Goal: Find specific page/section: Find specific page/section

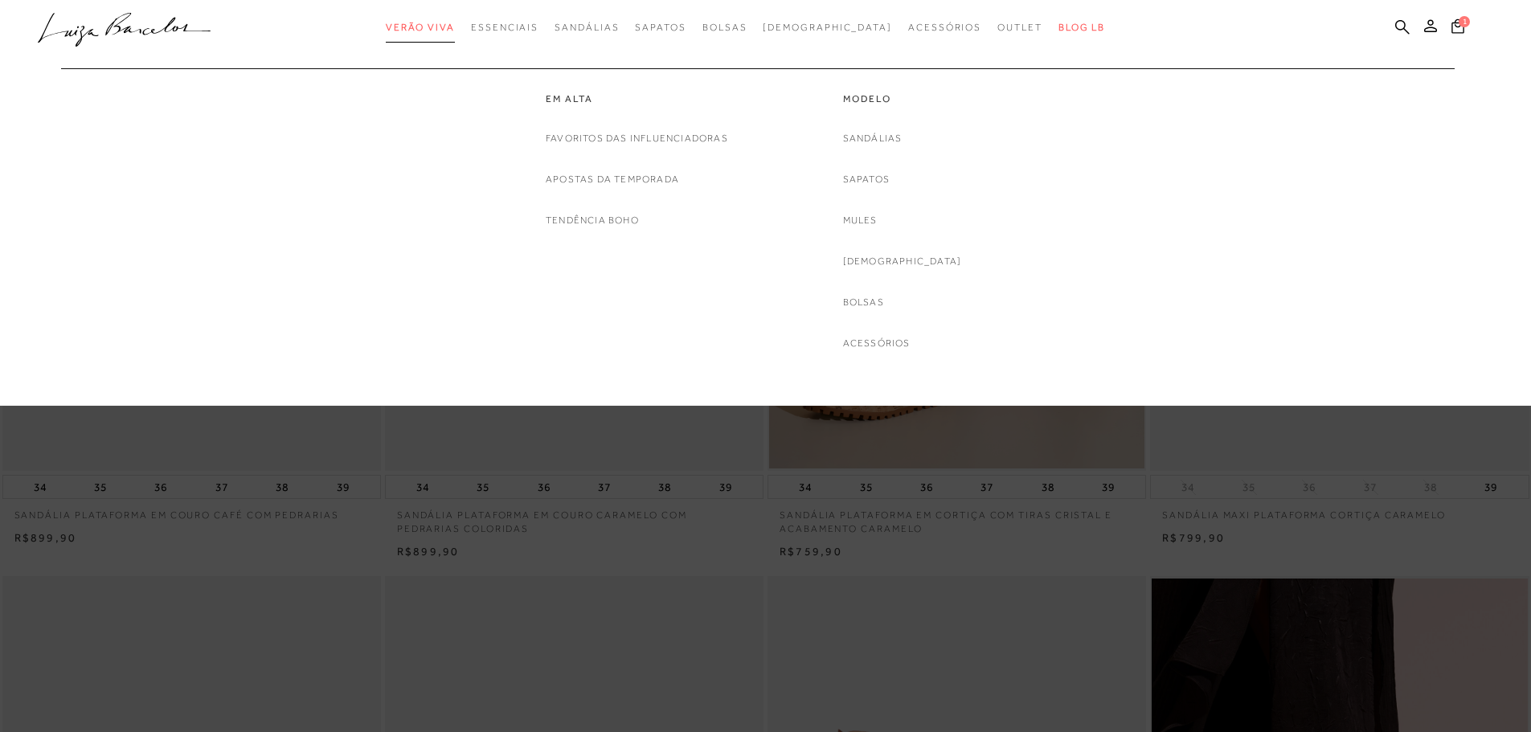
click at [455, 22] on span "Verão Viva" at bounding box center [420, 27] width 69 height 11
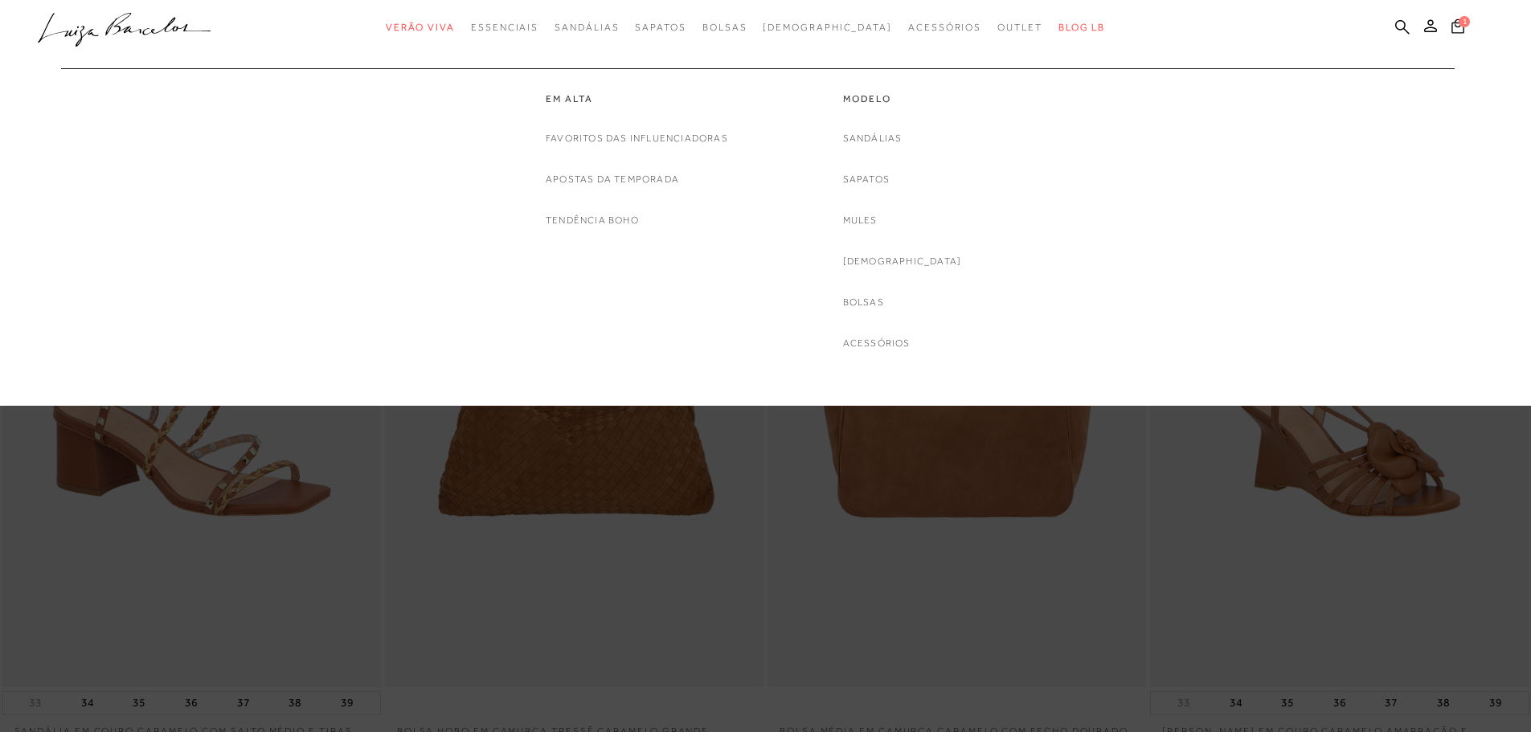
click at [884, 295] on link "Bolsas" at bounding box center [863, 302] width 41 height 17
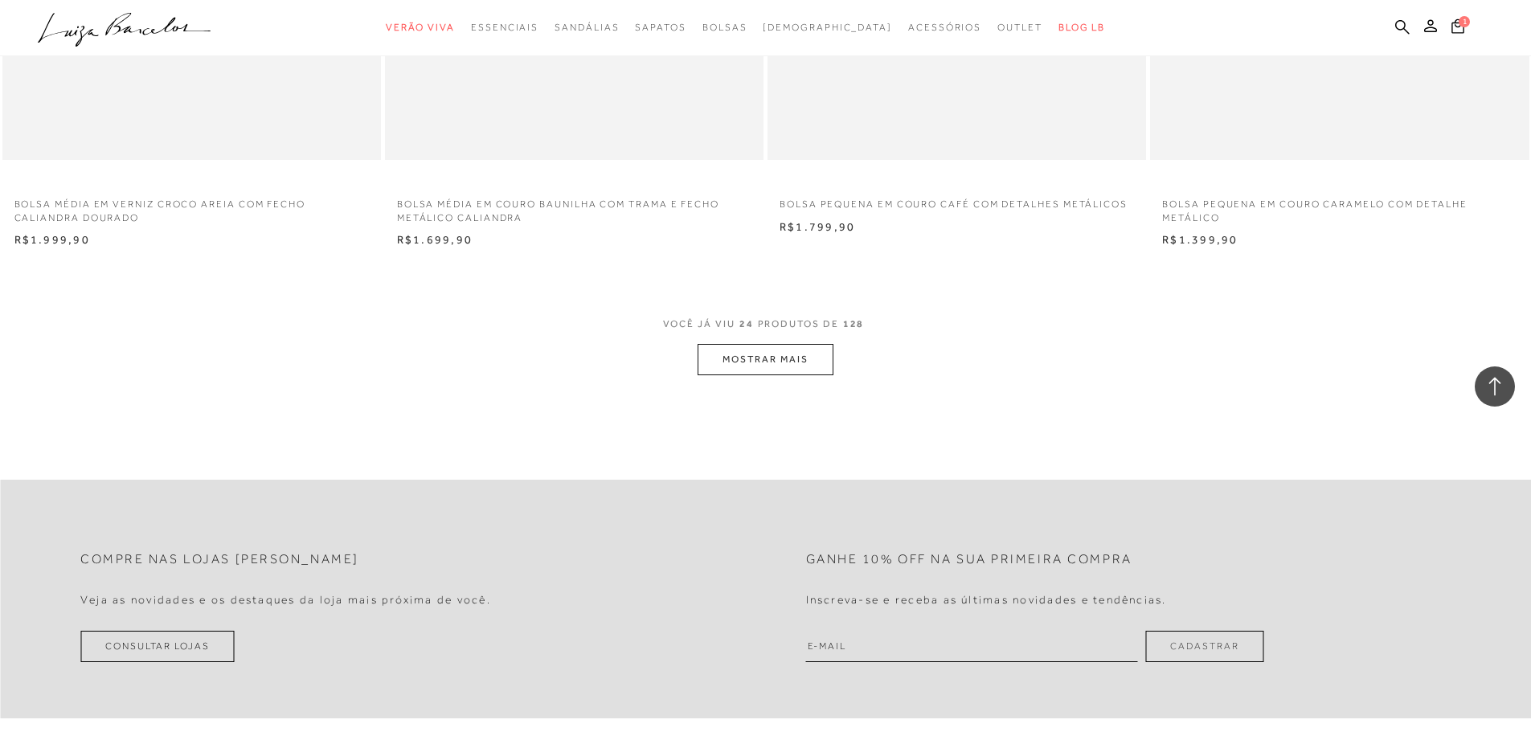
scroll to position [3937, 0]
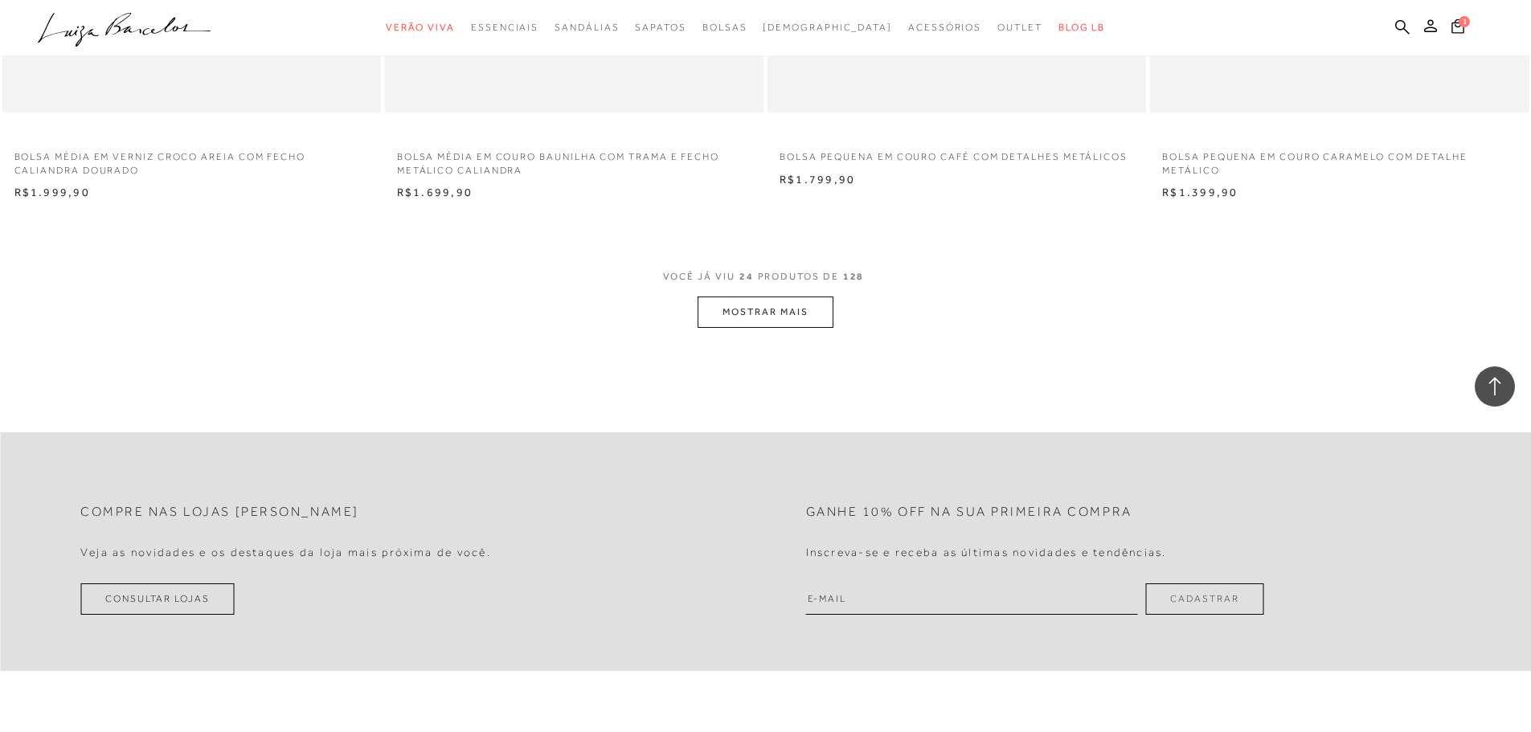
click at [752, 292] on span "VOCÊ JÁ VIU 24 PRODUTOS DE 128" at bounding box center [766, 282] width 206 height 29
click at [756, 305] on button "MOSTRAR MAIS" at bounding box center [764, 311] width 135 height 31
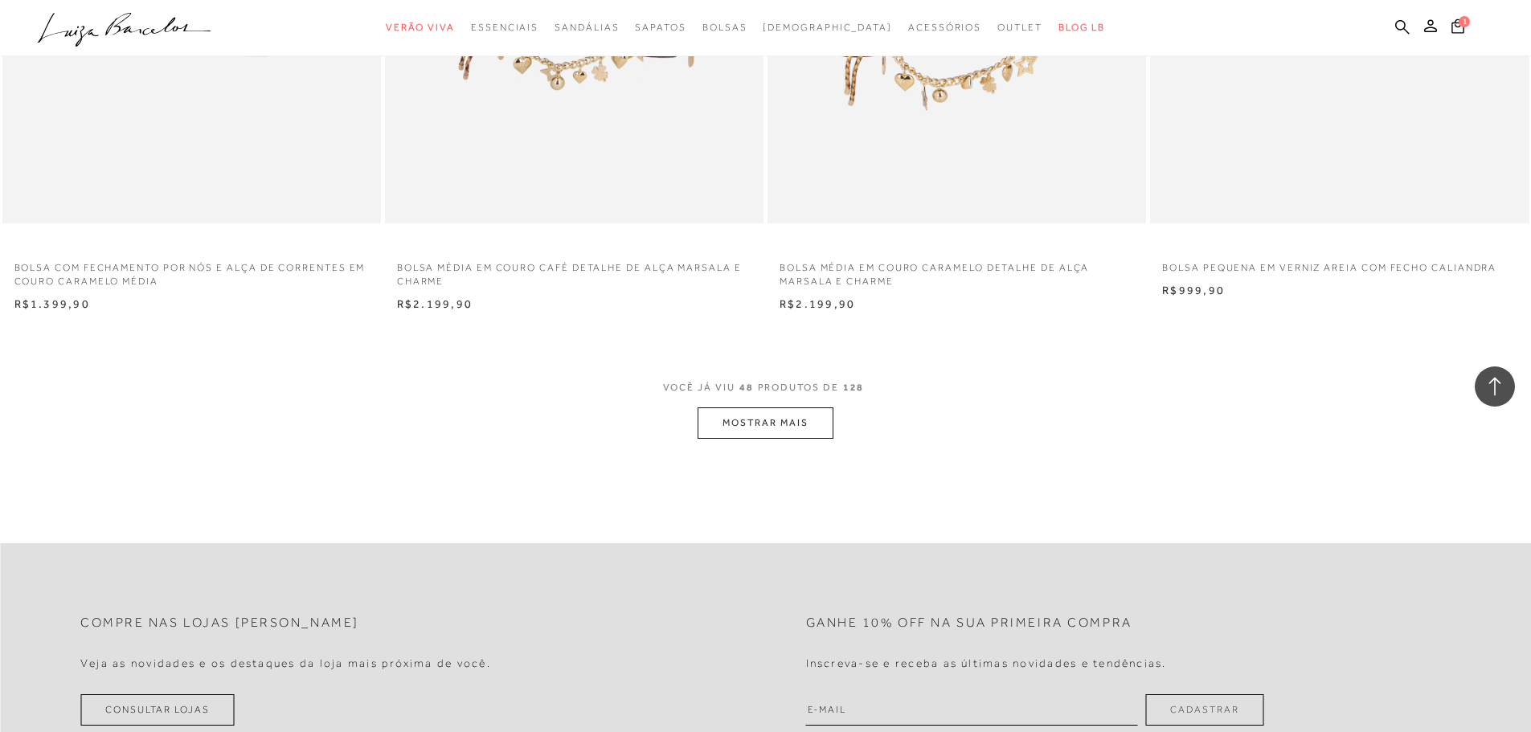
scroll to position [7875, 0]
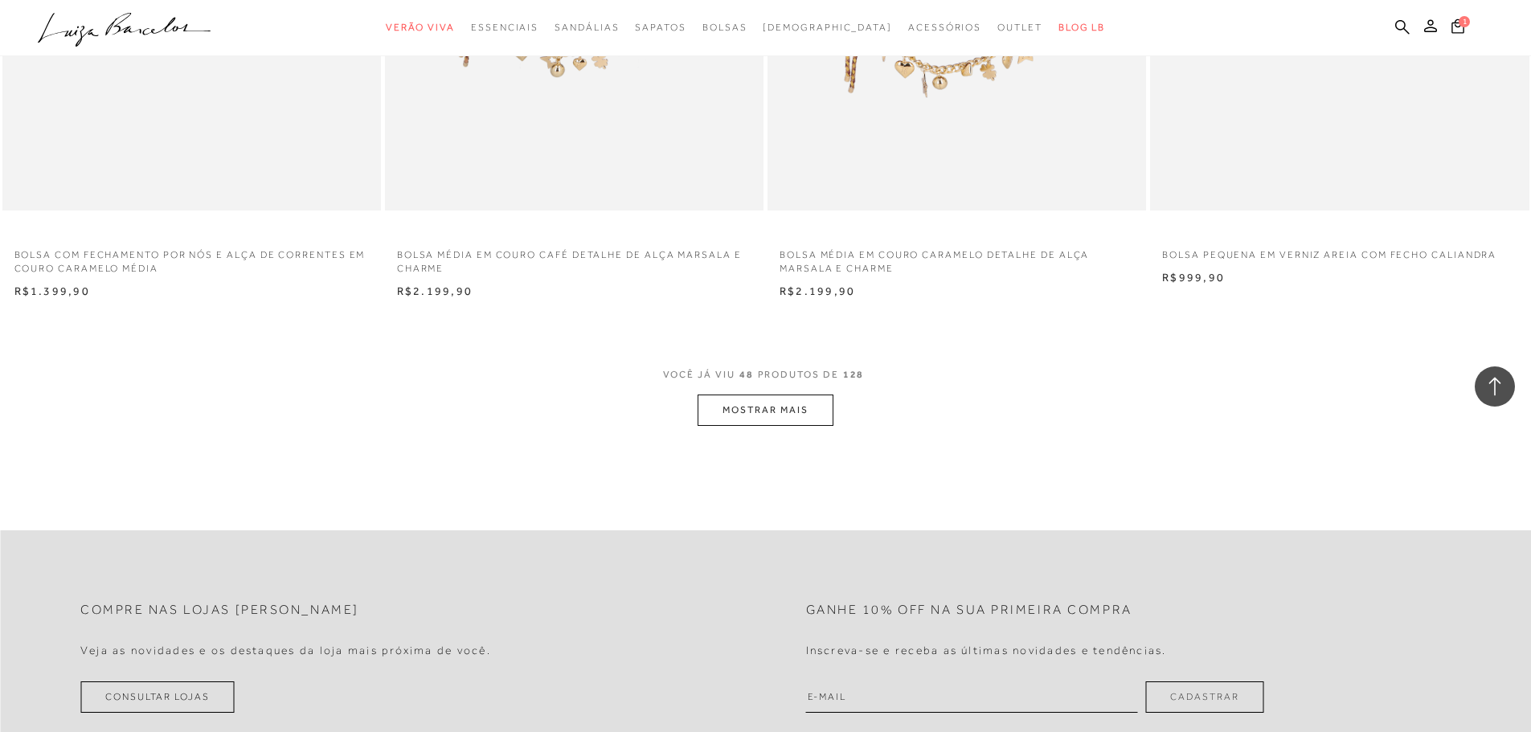
click at [738, 413] on button "MOSTRAR MAIS" at bounding box center [764, 410] width 135 height 31
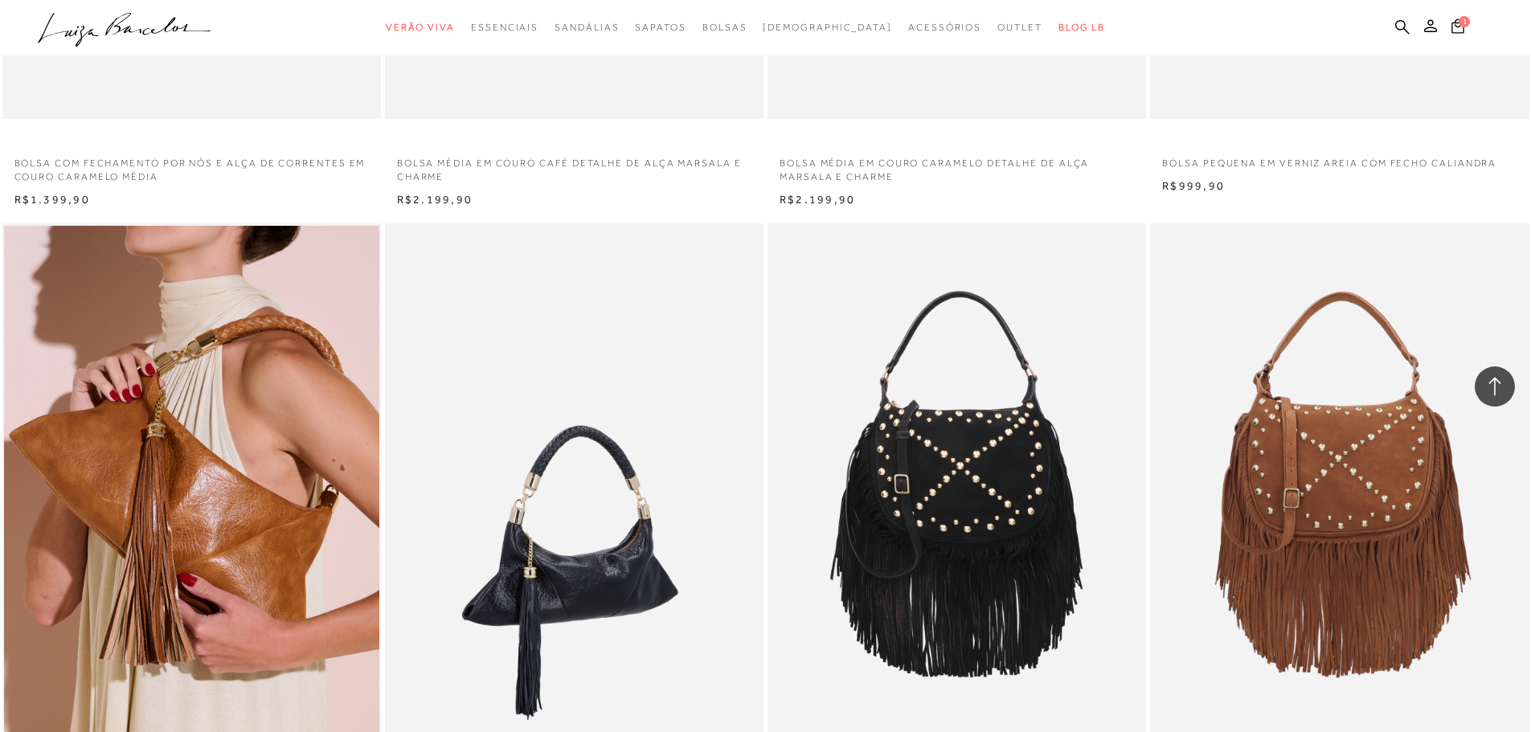
scroll to position [8116, 0]
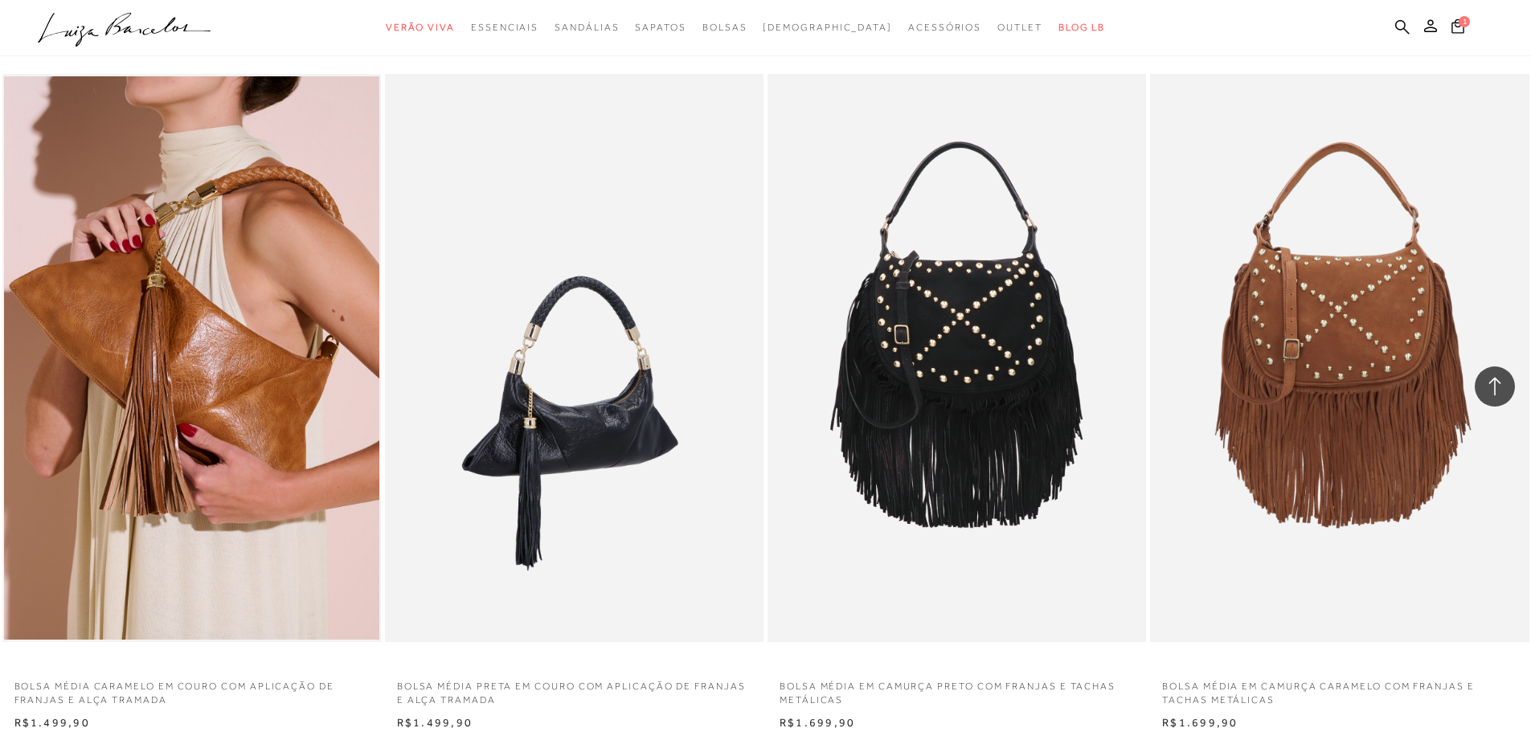
click at [543, 490] on img at bounding box center [574, 358] width 377 height 568
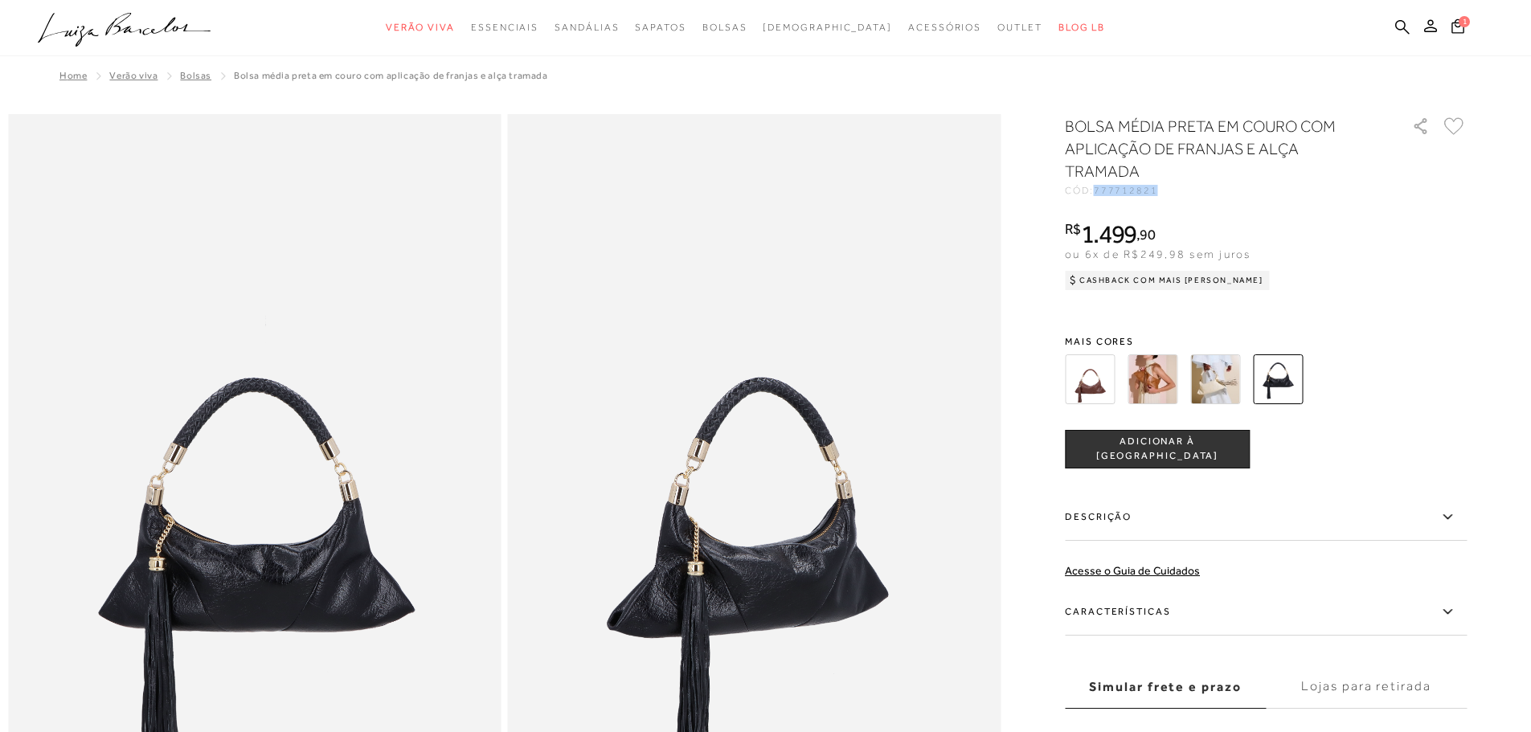
drag, startPoint x: 1104, startPoint y: 191, endPoint x: 1172, endPoint y: 186, distance: 68.5
click at [1172, 186] on div "CÓD: 777712821" at bounding box center [1225, 191] width 321 height 10
copy span "777712821"
click at [1245, 208] on div "BOLSA MÉDIA PRETA EM COURO COM APLICAÇÃO DE FRANJAS E ALÇA TRAMADA CÓD: 7777128…" at bounding box center [1266, 453] width 402 height 676
drag, startPoint x: 1105, startPoint y: 189, endPoint x: 1155, endPoint y: 193, distance: 50.8
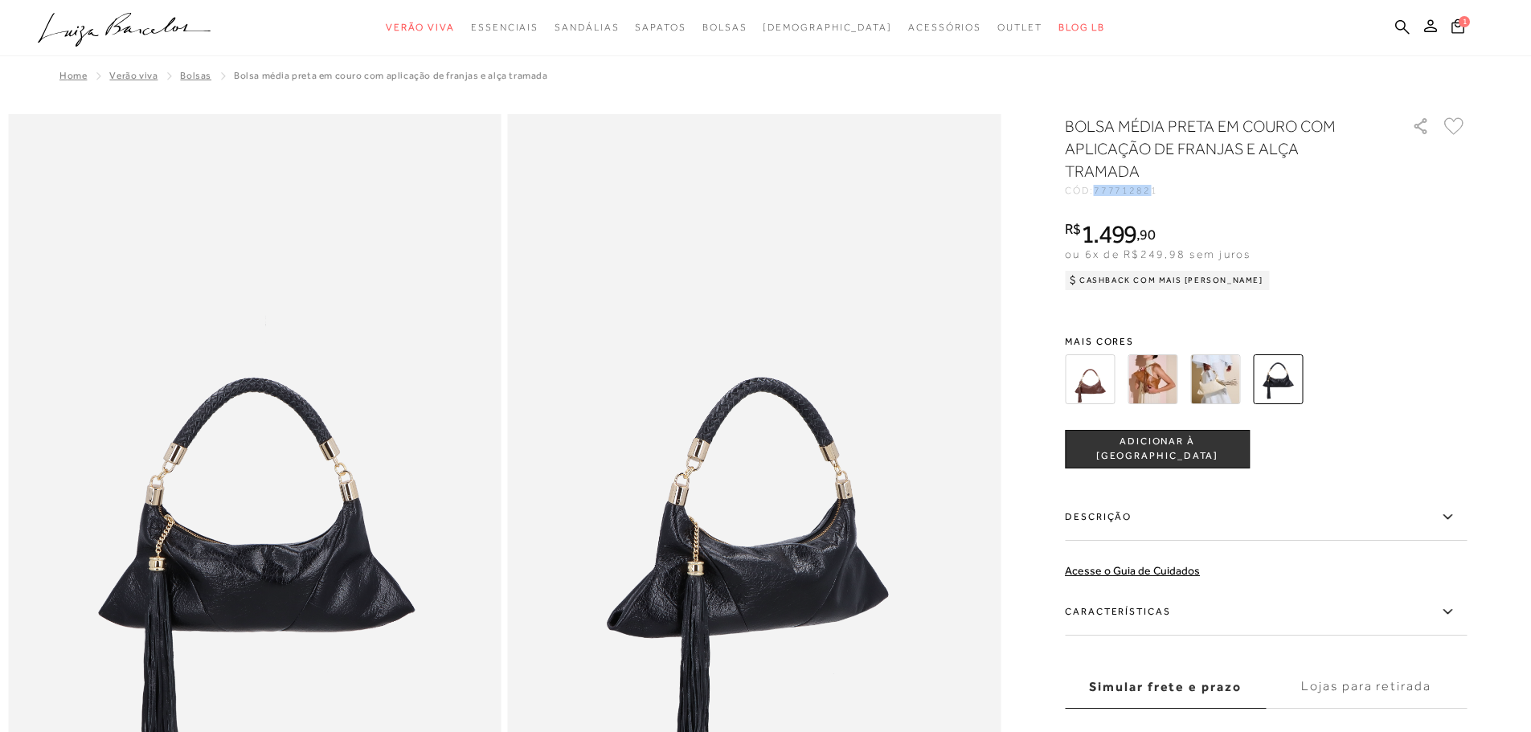
click at [1155, 193] on span "777712821" at bounding box center [1126, 190] width 64 height 11
click at [1395, 31] on icon at bounding box center [1402, 26] width 14 height 15
click at [1405, 22] on icon at bounding box center [1402, 26] width 14 height 15
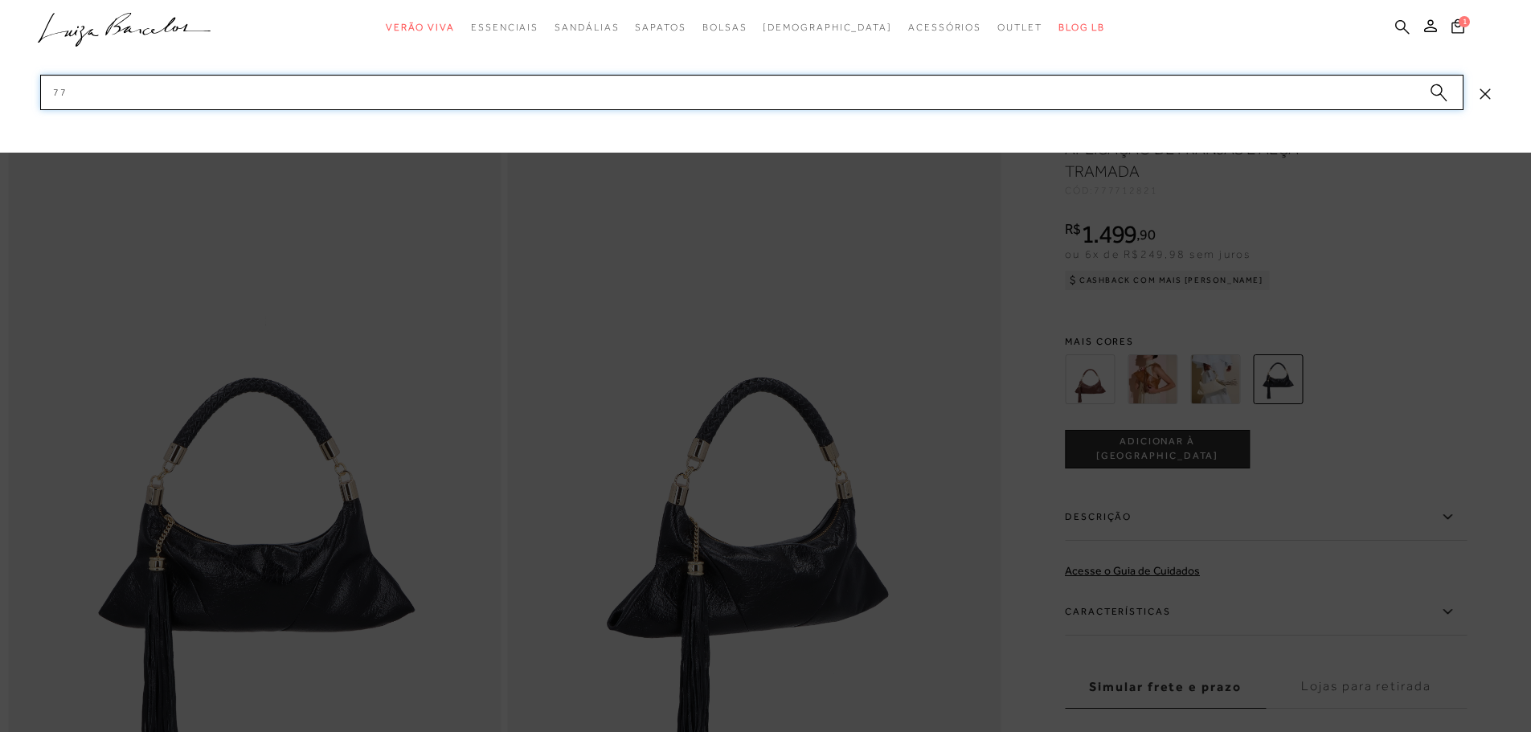
type input "7"
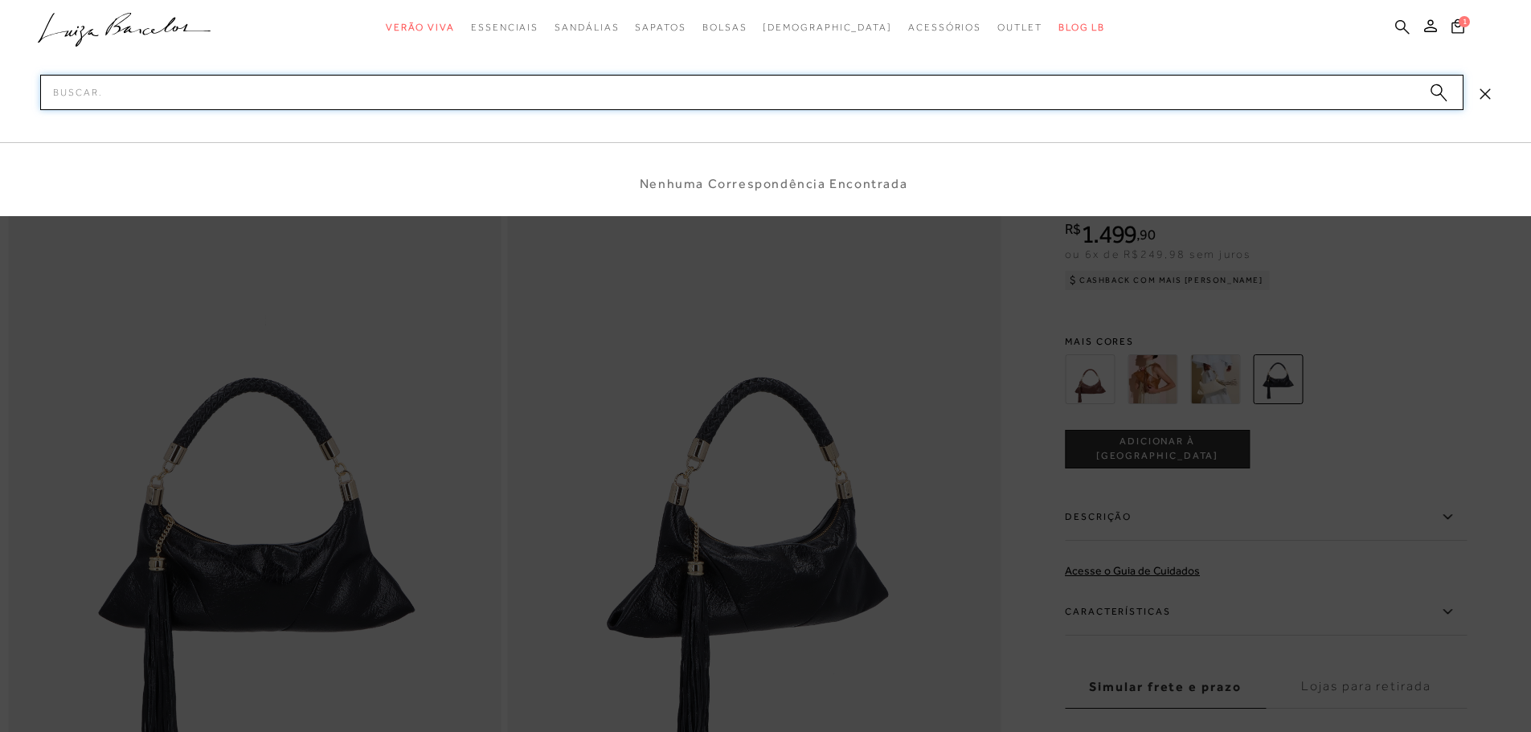
paste input "132400101"
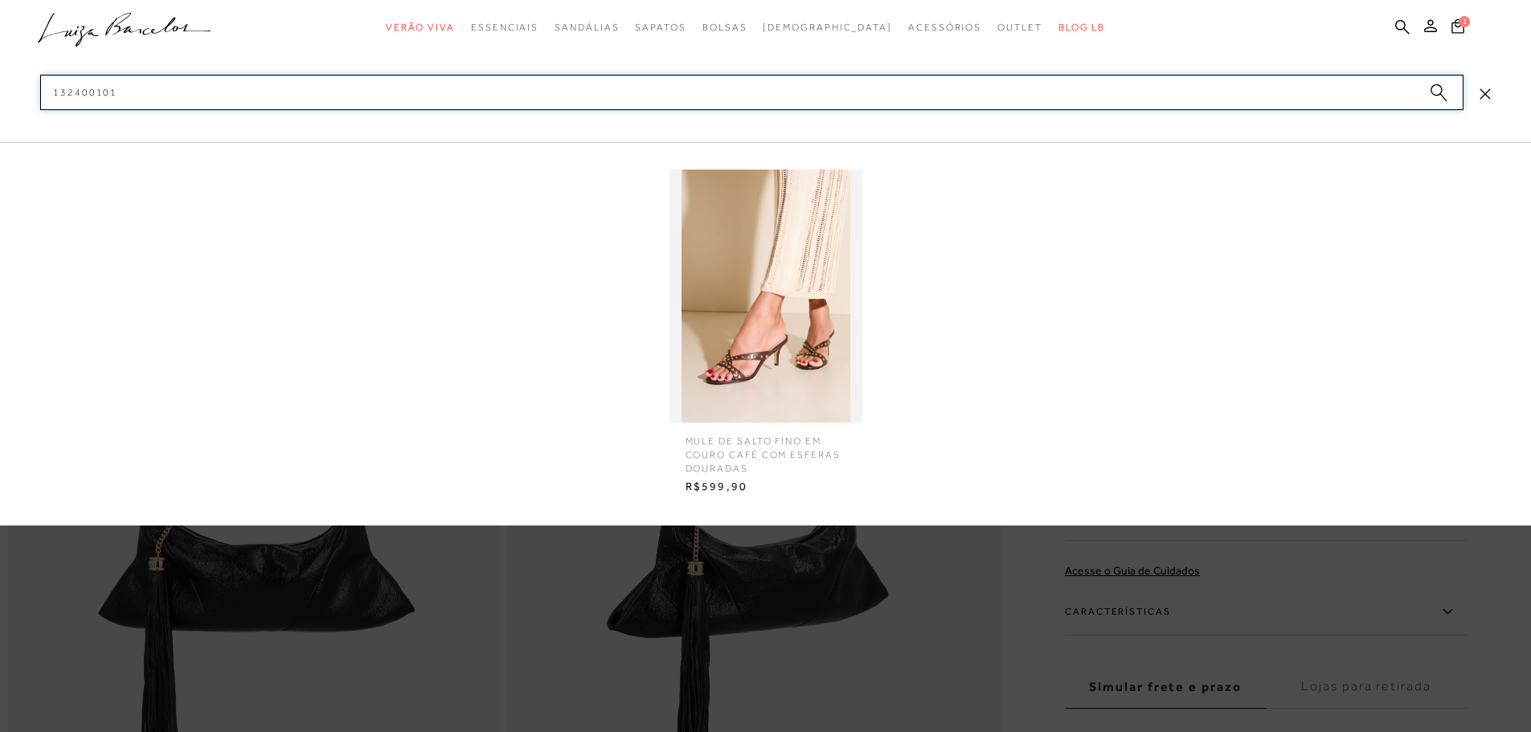
type input "132400101"
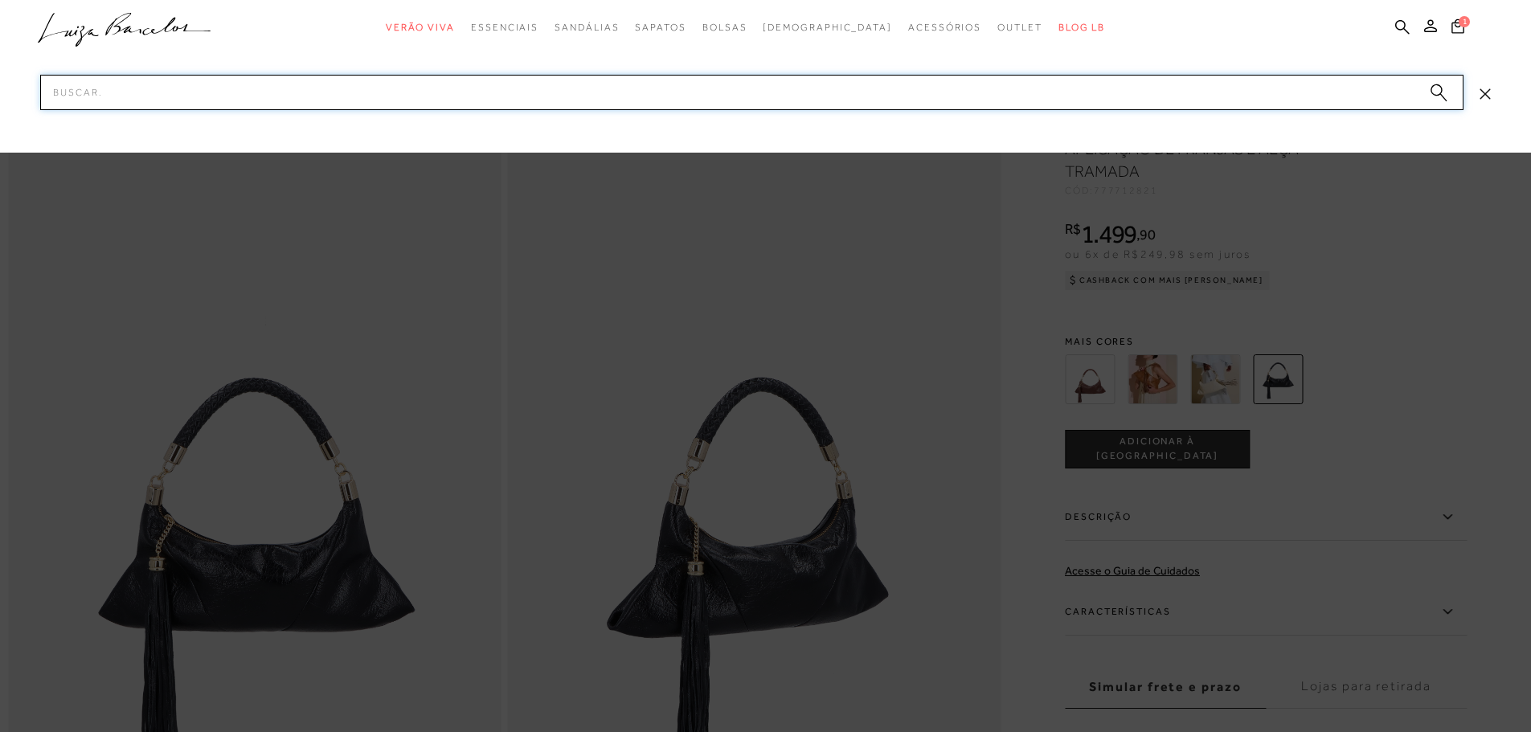
click at [335, 78] on input "Pesquisar" at bounding box center [751, 92] width 1423 height 35
paste input "115300551"
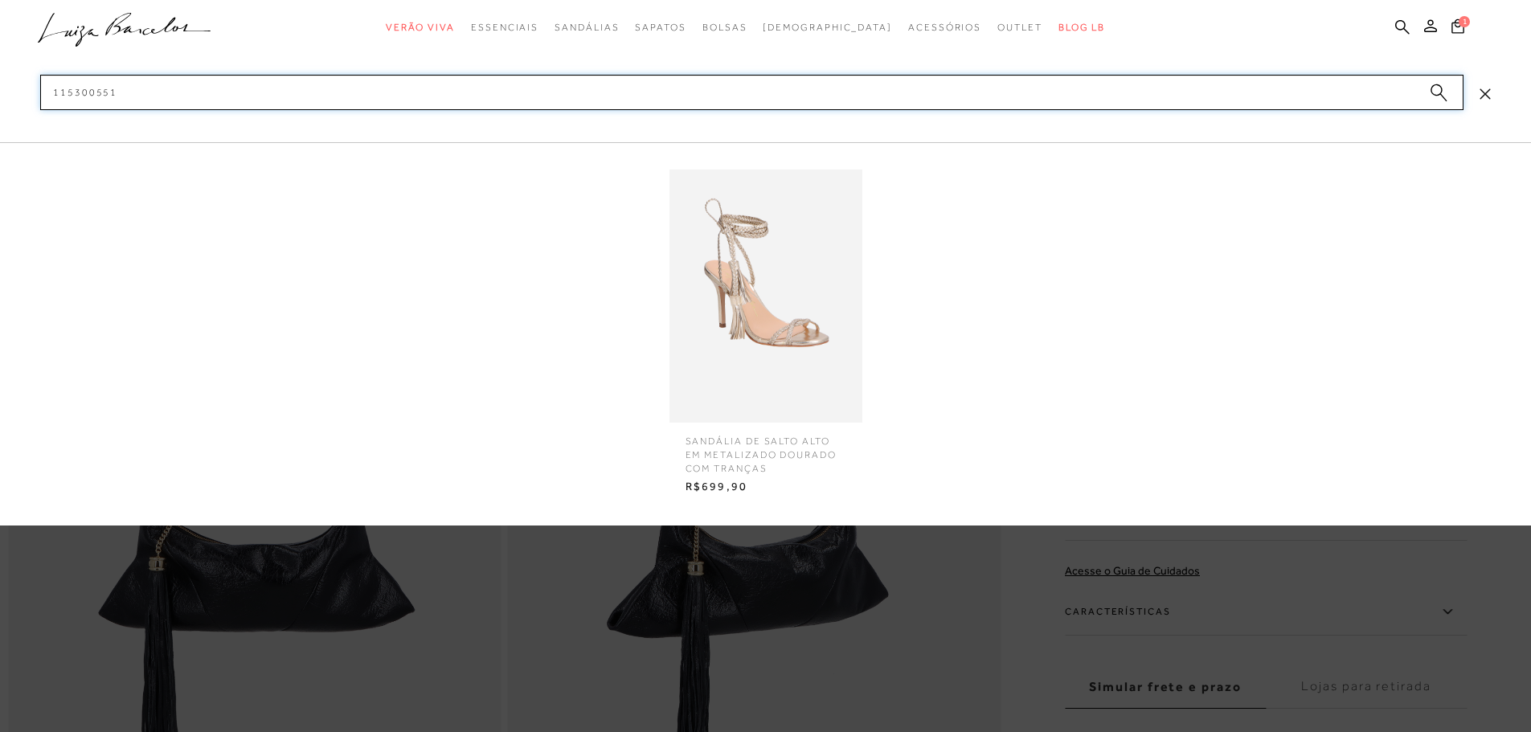
type input "115300551"
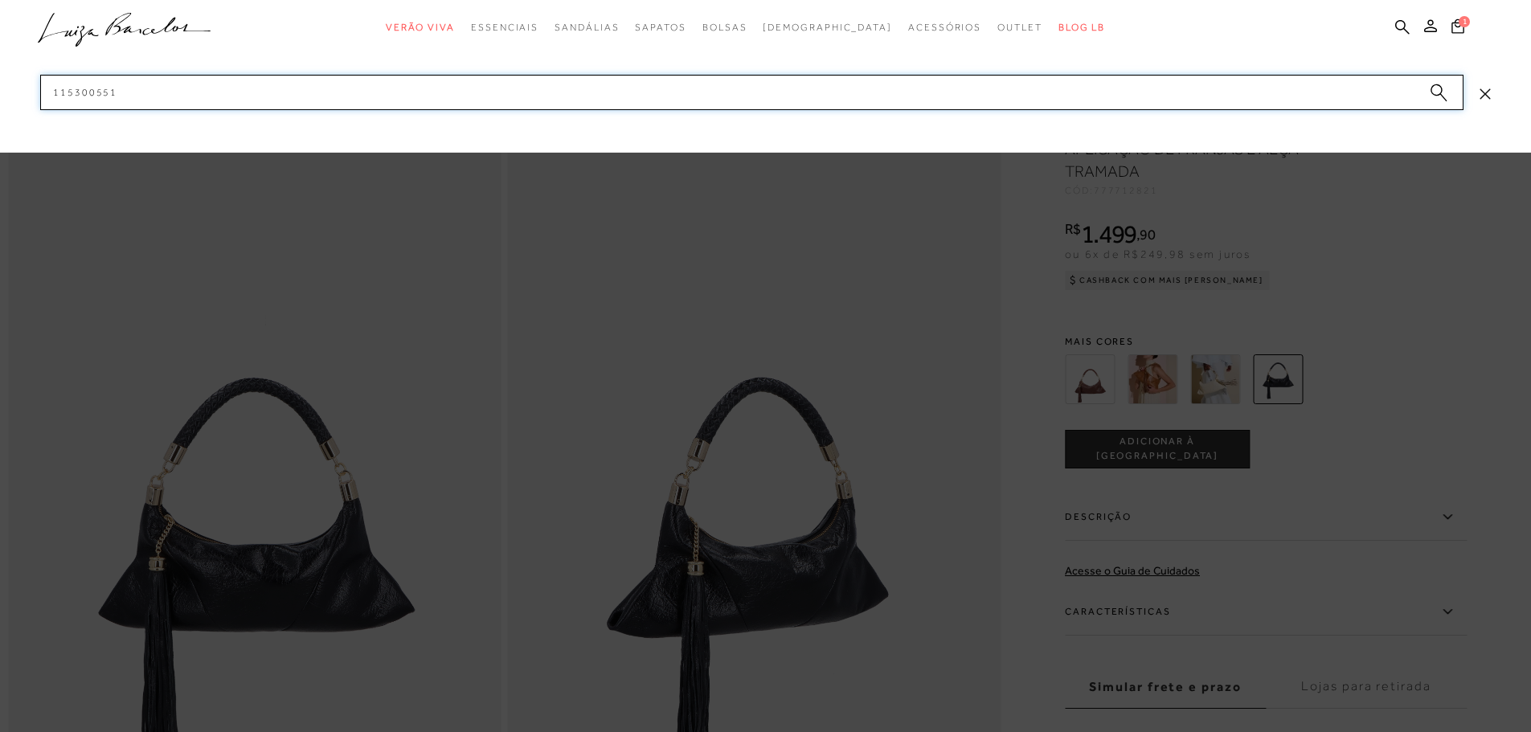
click at [149, 88] on input "115300551" at bounding box center [751, 92] width 1423 height 35
paste input "1235011616"
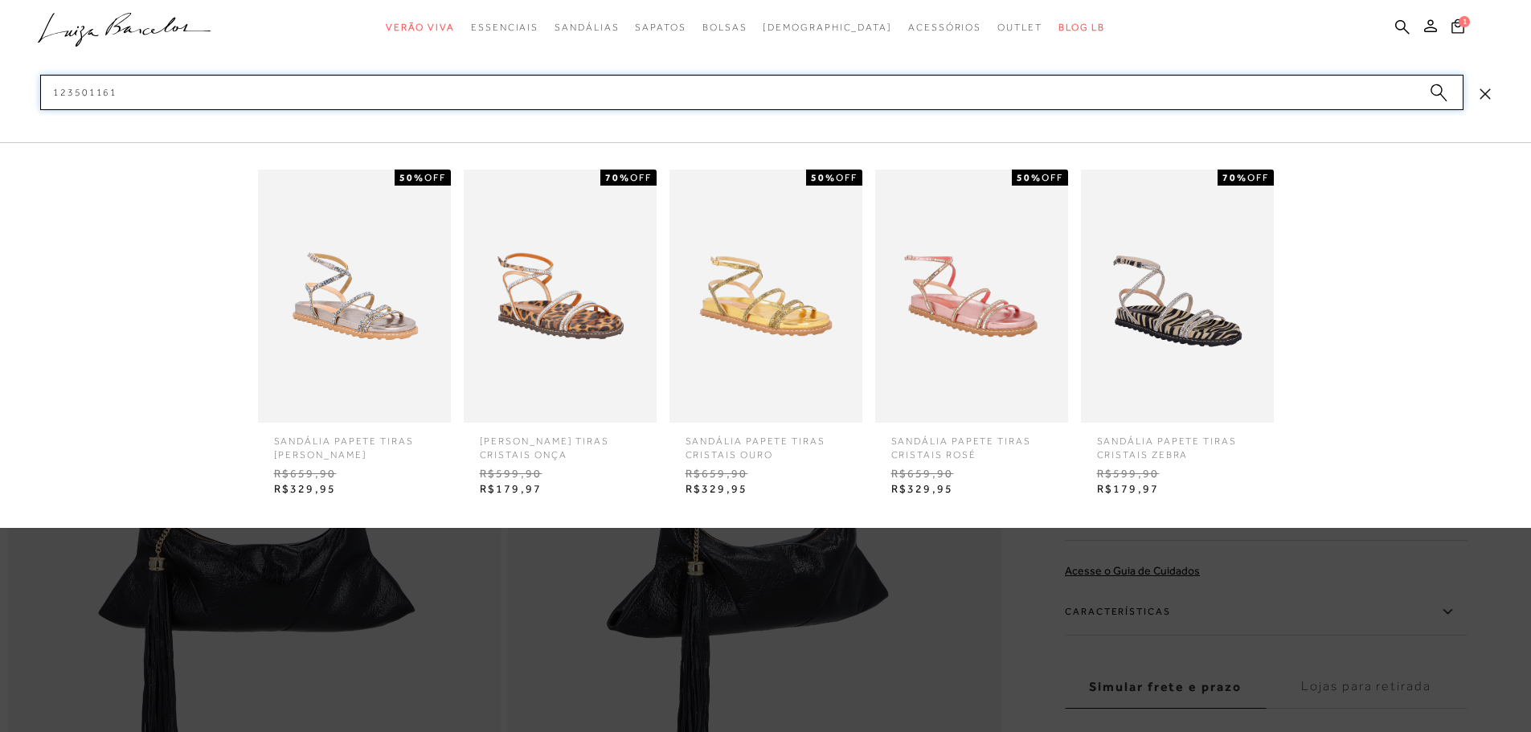
type input "123501161"
